Goal: Book appointment/travel/reservation

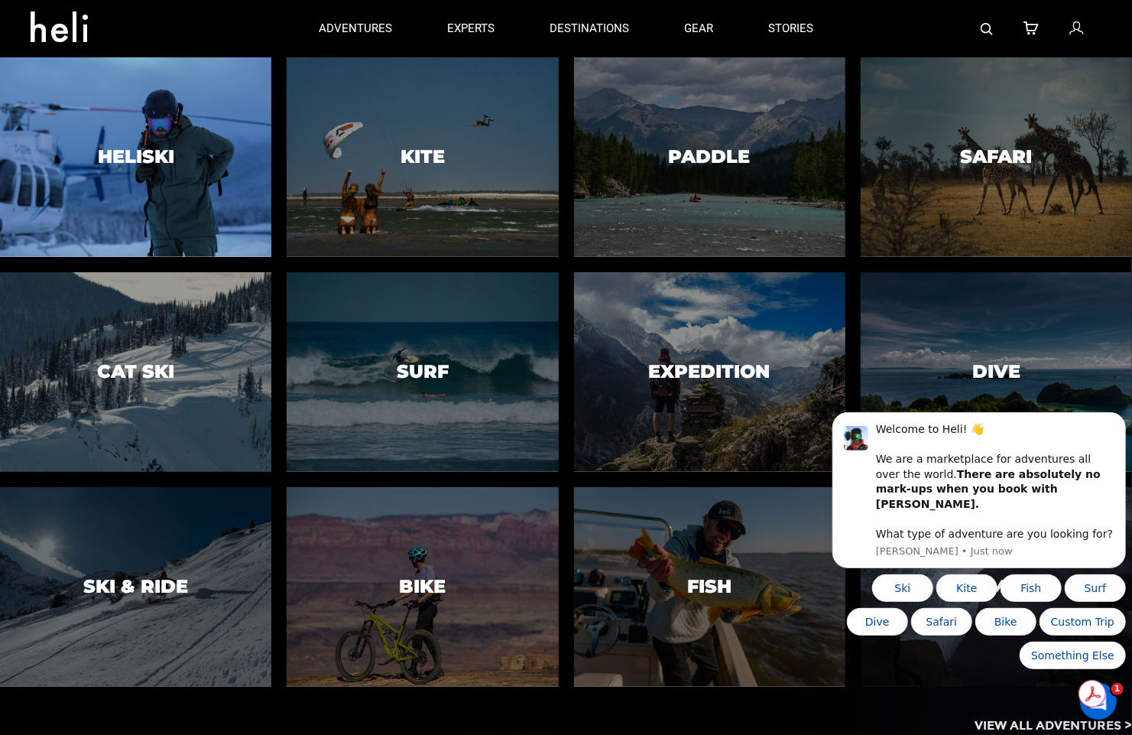
click at [167, 180] on div at bounding box center [135, 156] width 277 height 203
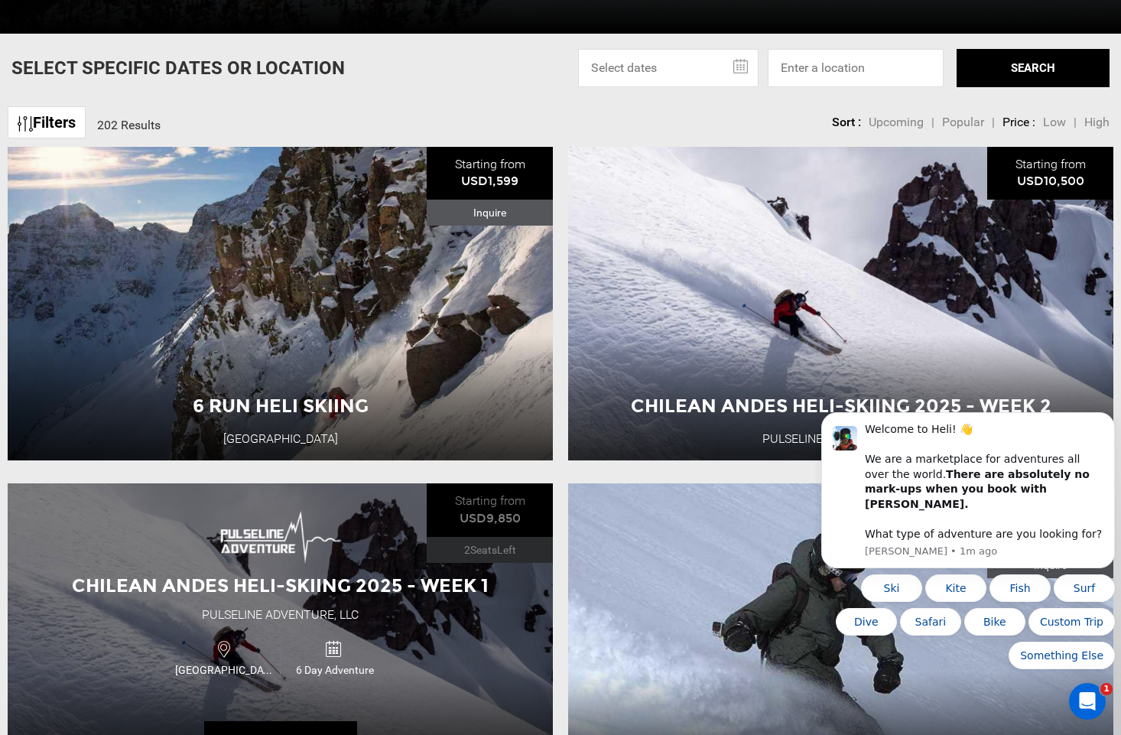
scroll to position [688, 0]
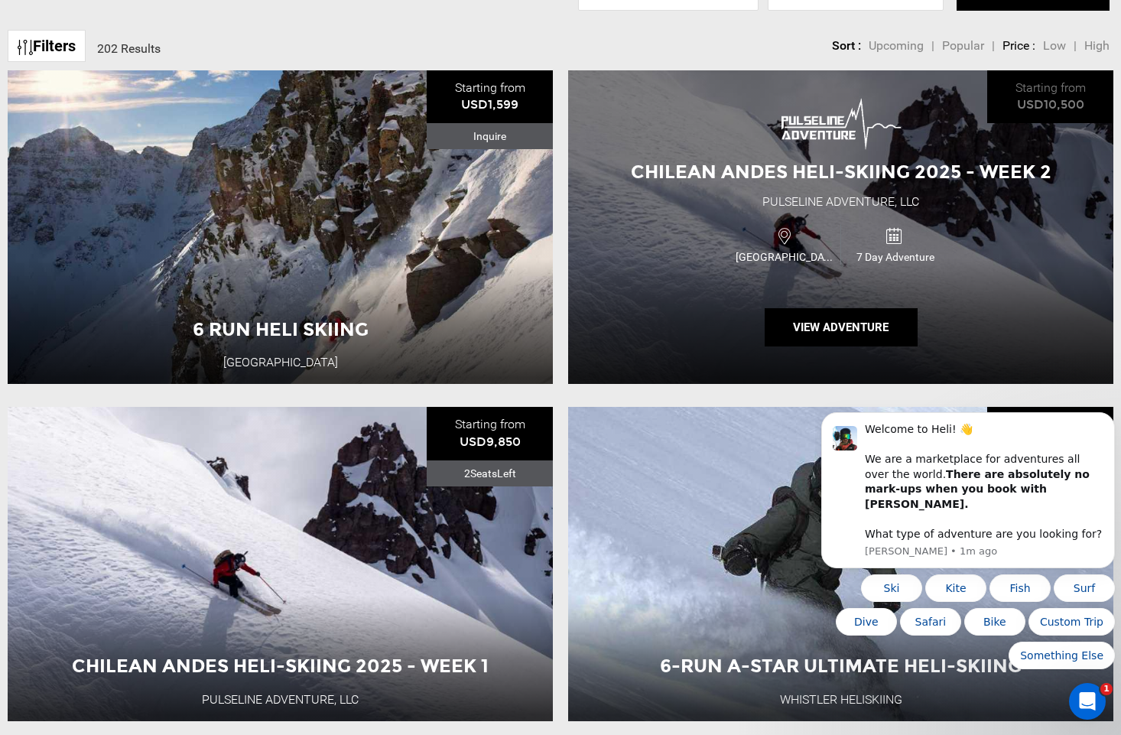
click at [726, 203] on div "Chilean Andes Heli-Skiing 2025 - Week 2 Pulseline Adventure, LLC [GEOGRAPHIC_DA…" at bounding box center [840, 226] width 545 height 313
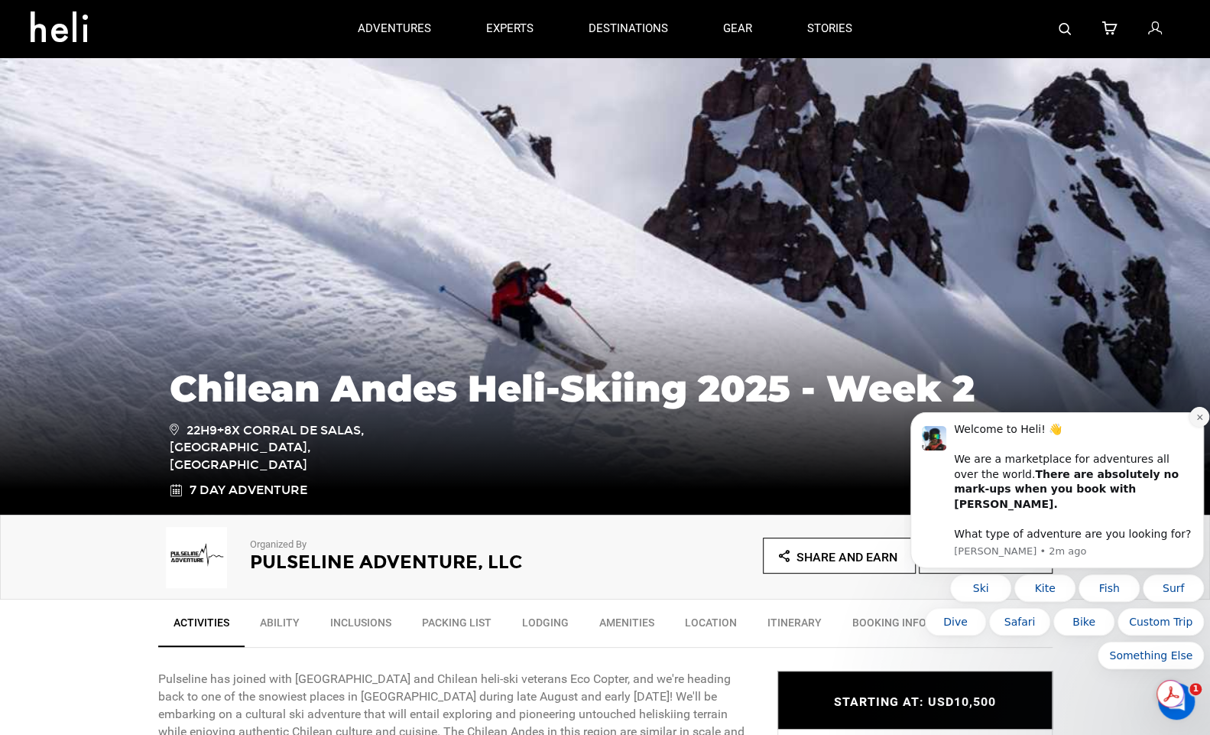
click at [1132, 421] on icon "Dismiss notification" at bounding box center [1200, 417] width 8 height 8
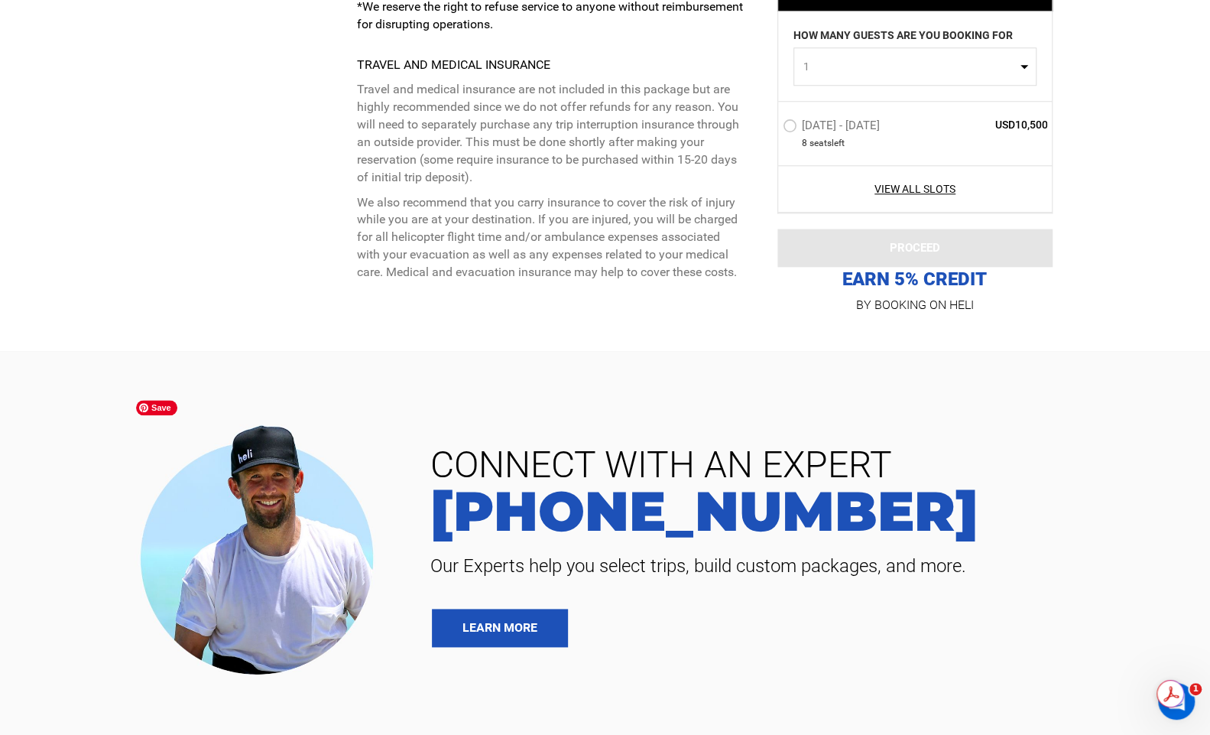
scroll to position [4205, 0]
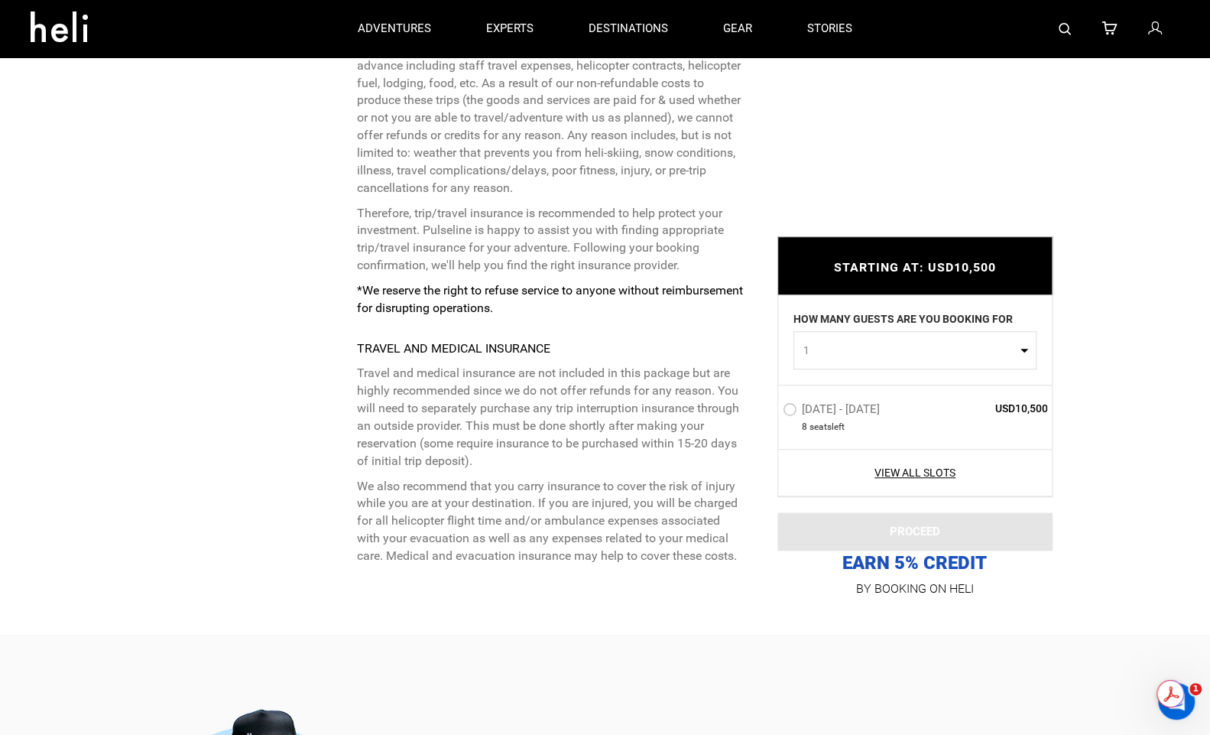
click at [953, 342] on button "1" at bounding box center [915, 350] width 243 height 38
click at [539, 385] on p "Travel and medical insurance are not included in this package but are highly re…" at bounding box center [549, 417] width 386 height 105
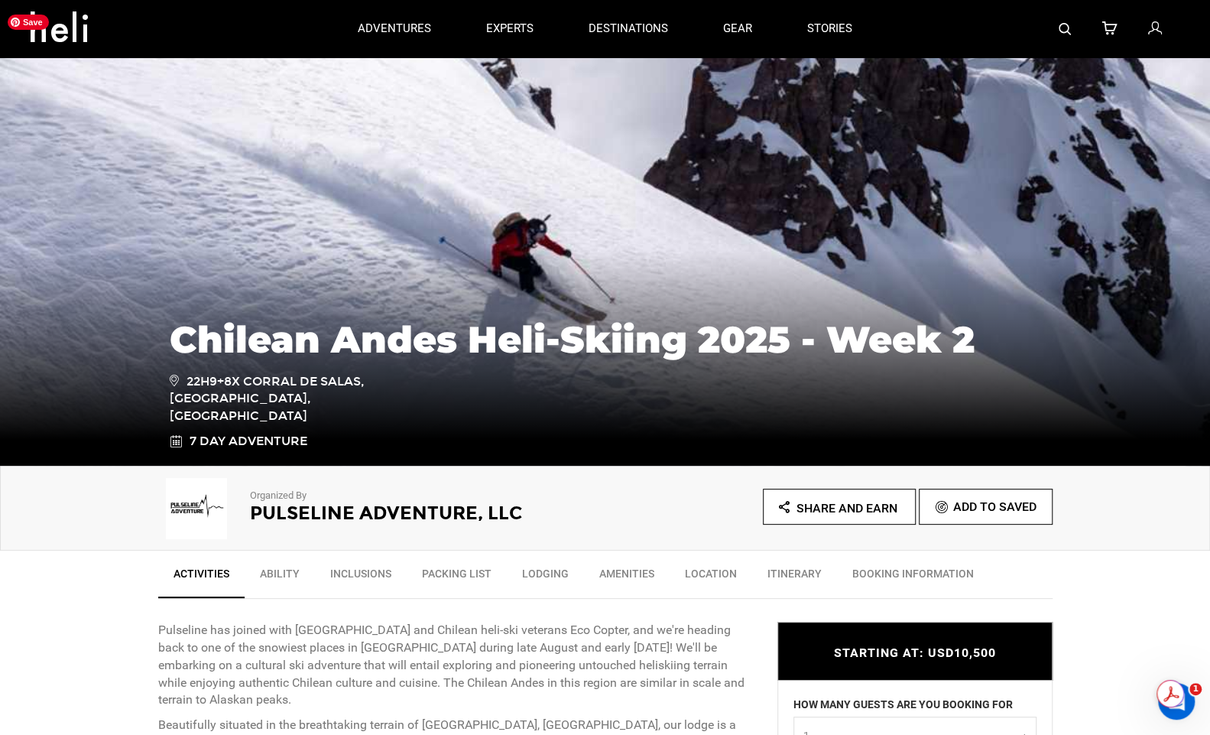
scroll to position [0, 0]
